Goal: Check status: Check status

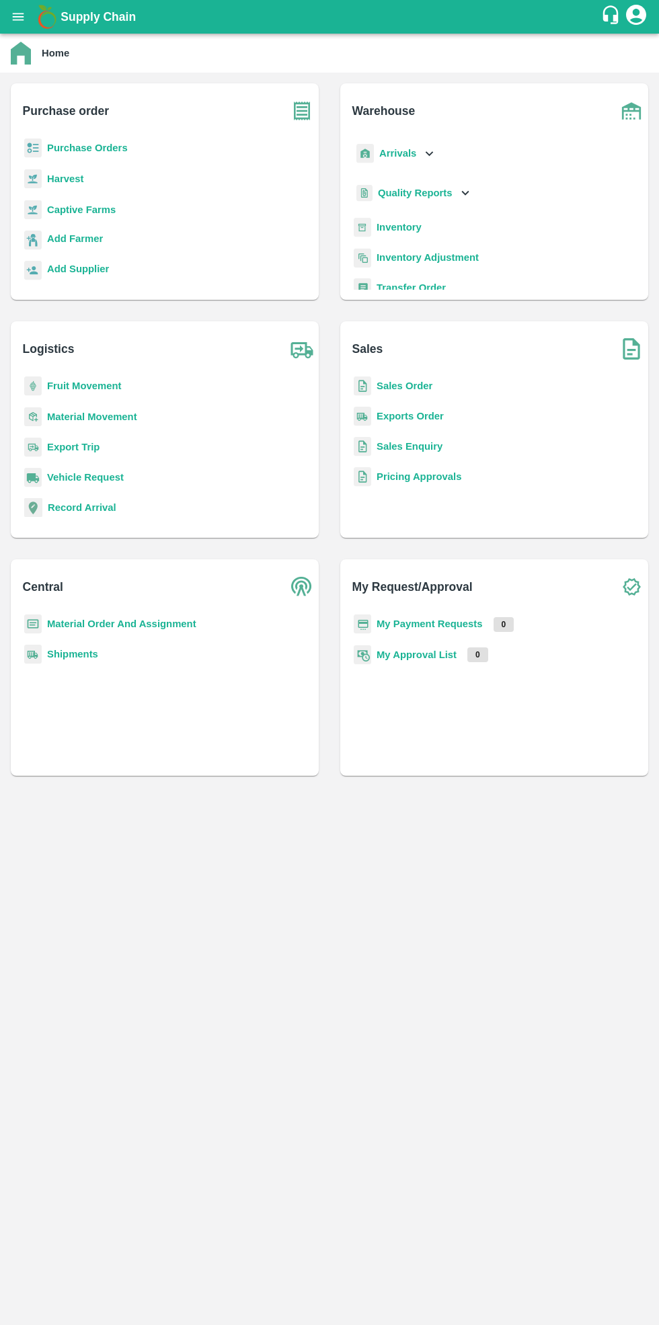
click at [100, 148] on b "Purchase Orders" at bounding box center [87, 148] width 81 height 11
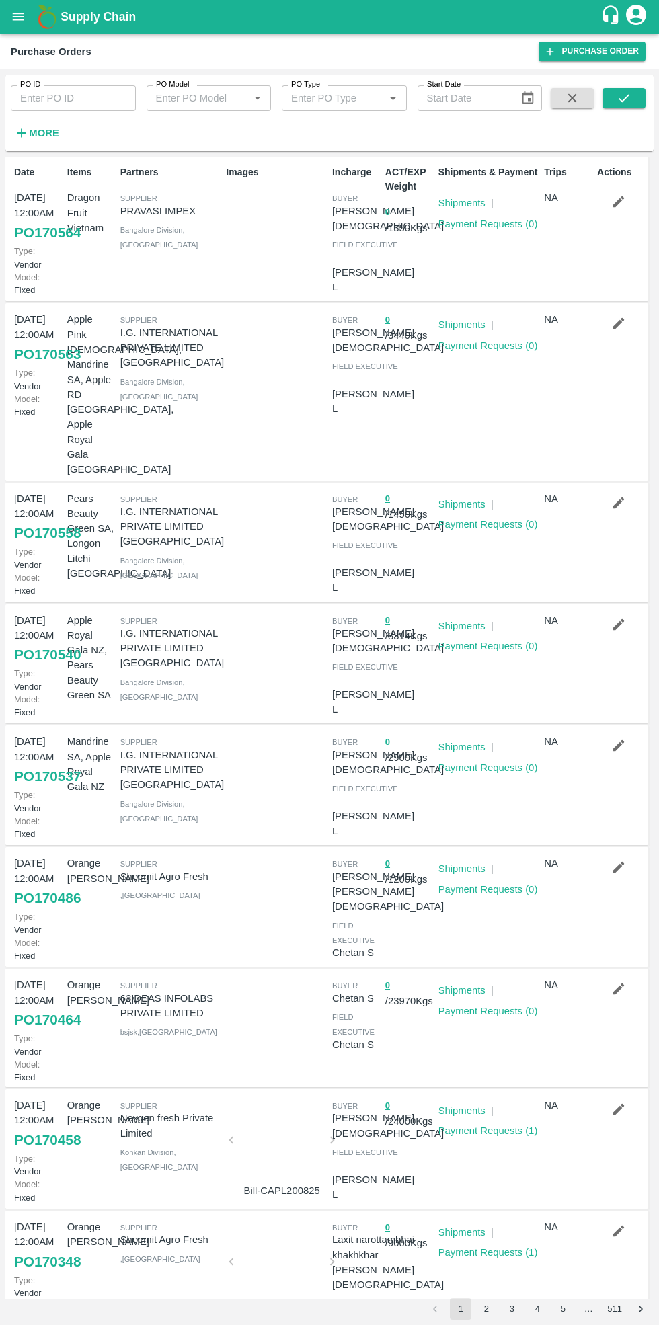
click at [81, 105] on input "PO ID" at bounding box center [73, 98] width 125 height 26
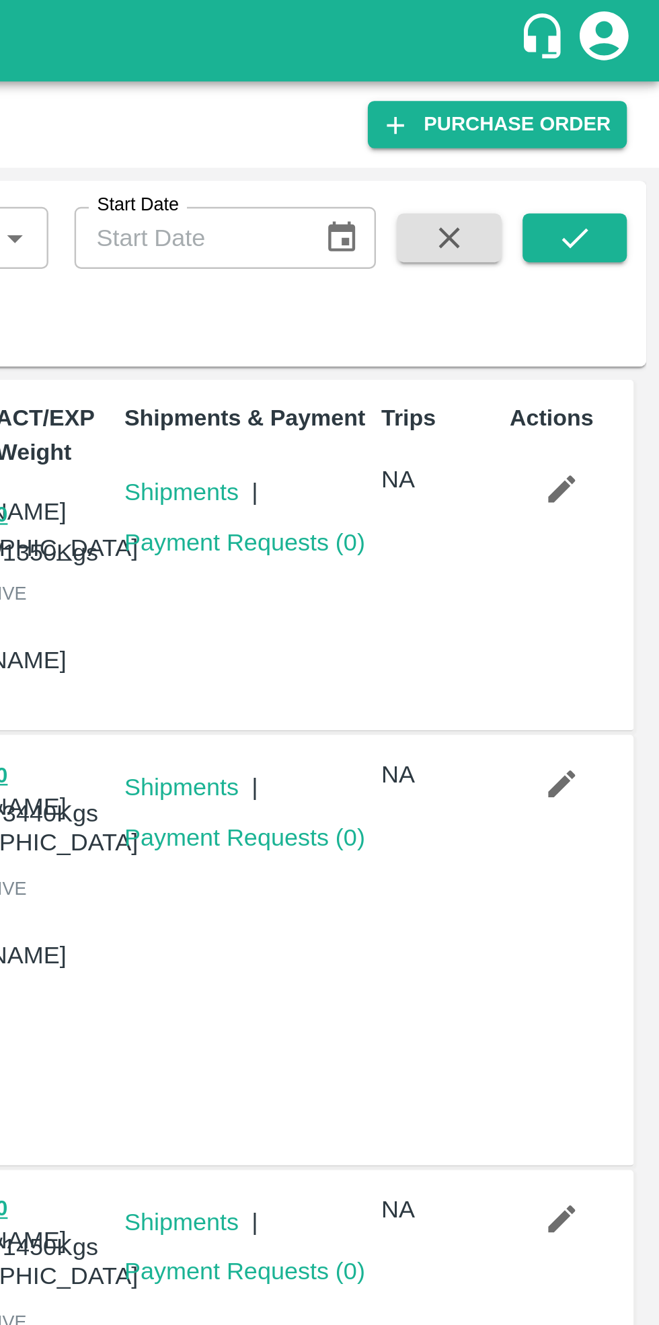
type input "167460"
click at [625, 94] on icon "submit" at bounding box center [623, 98] width 15 height 15
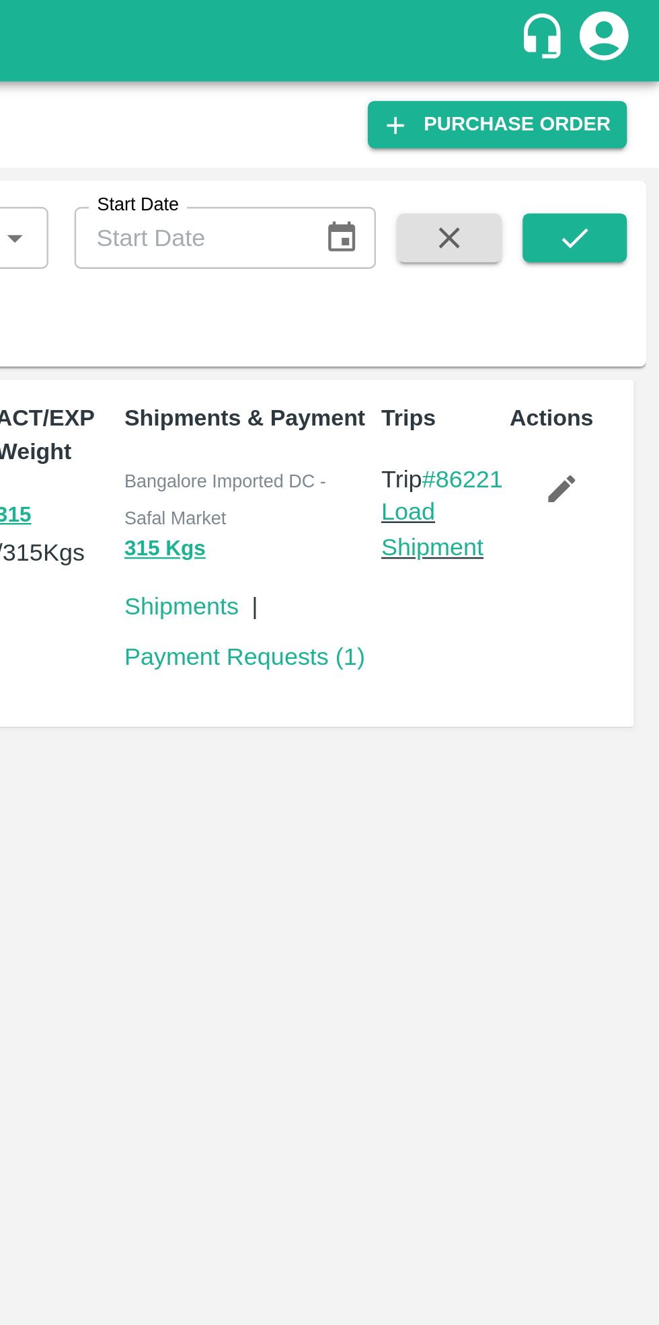
click at [485, 270] on link "Payment Requests ( 1 )" at bounding box center [487, 271] width 99 height 11
